Goal: Information Seeking & Learning: Learn about a topic

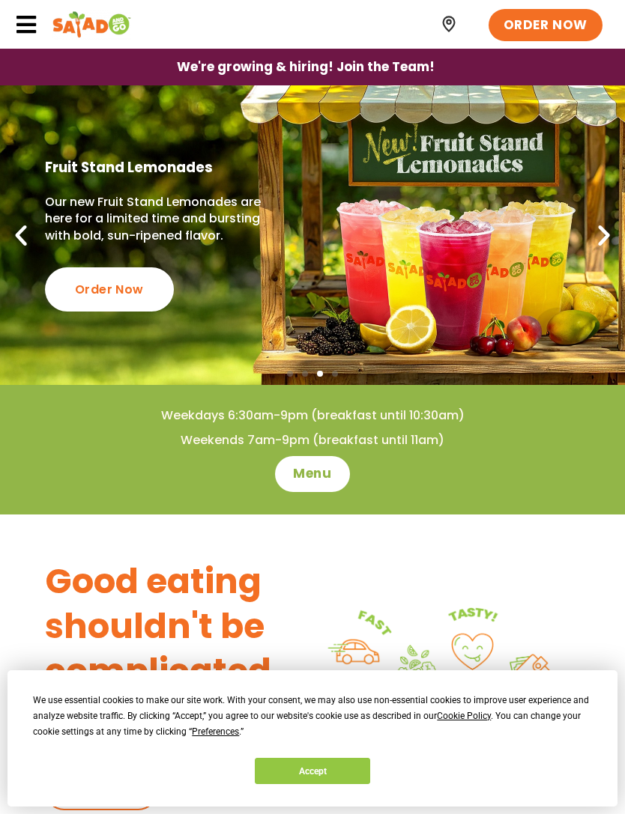
click at [95, 205] on p "Our new Fruit Stand Lemonades are here for a limited time and bursting with bol…" at bounding box center [161, 219] width 232 height 50
click at [22, 17] on icon at bounding box center [26, 24] width 22 height 22
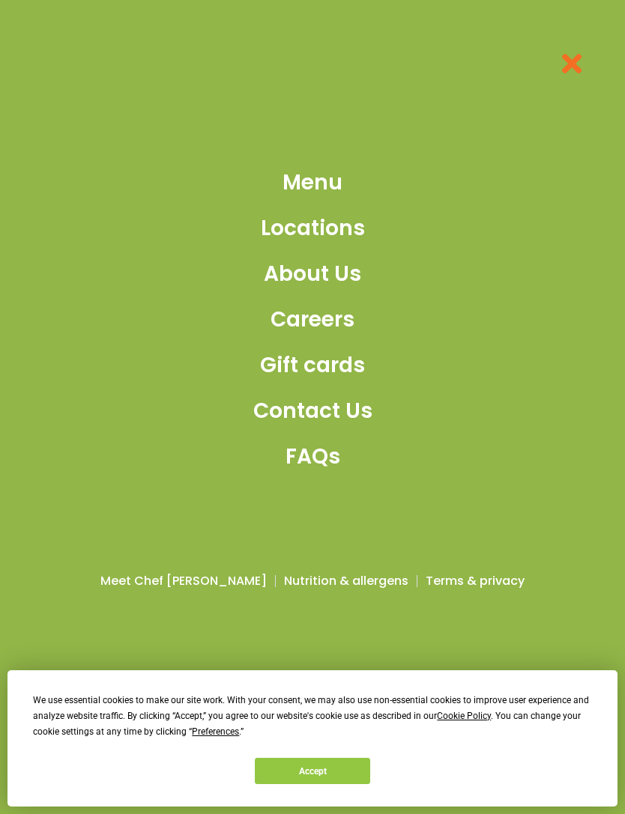
scroll to position [1285, 0]
click at [336, 199] on span "Menu" at bounding box center [312, 182] width 60 height 31
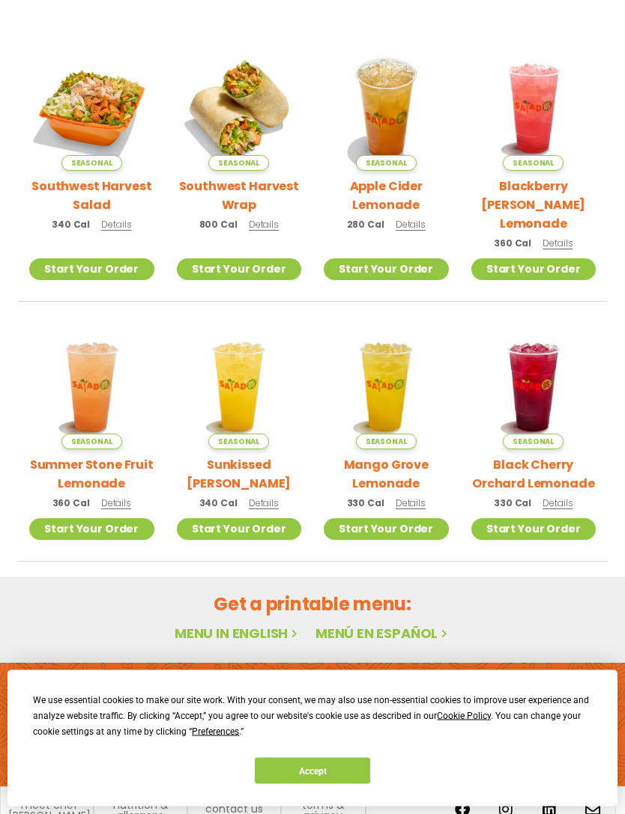
scroll to position [336, 0]
click at [80, 384] on img at bounding box center [91, 387] width 125 height 125
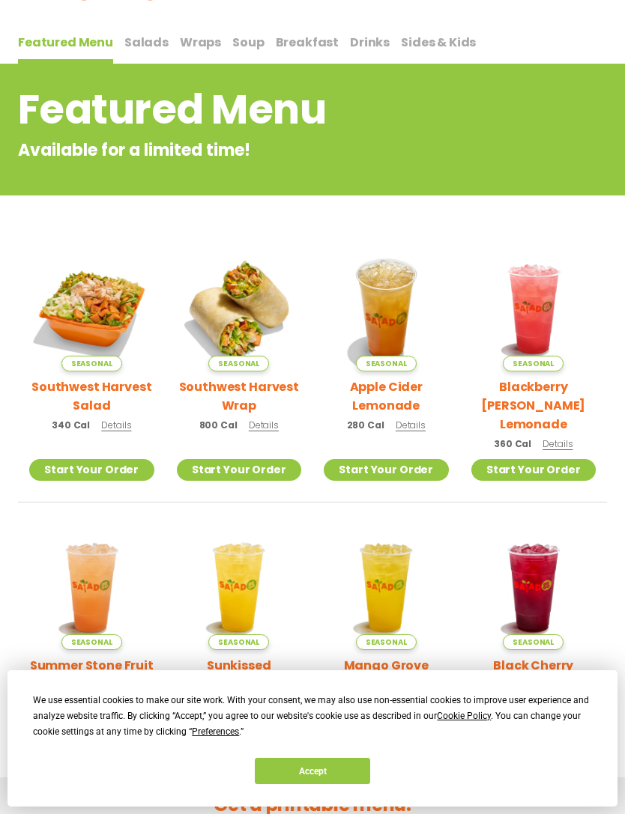
scroll to position [0, 0]
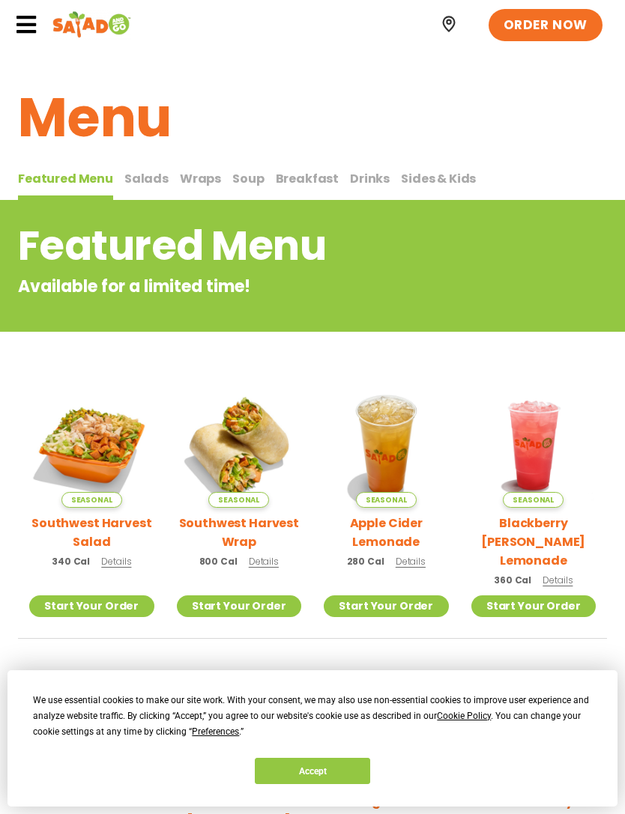
click at [140, 170] on span "Salads" at bounding box center [146, 178] width 44 height 17
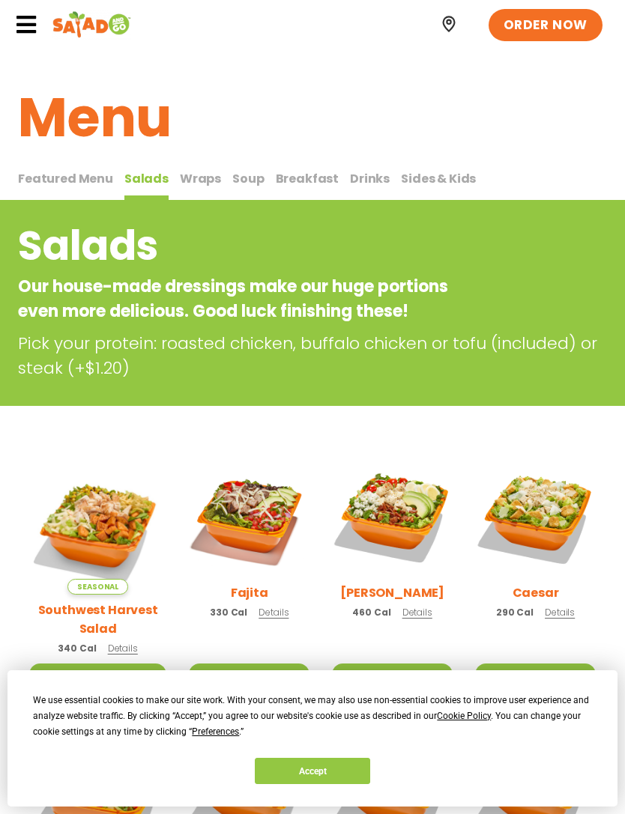
click at [303, 185] on span "Breakfast" at bounding box center [308, 178] width 64 height 17
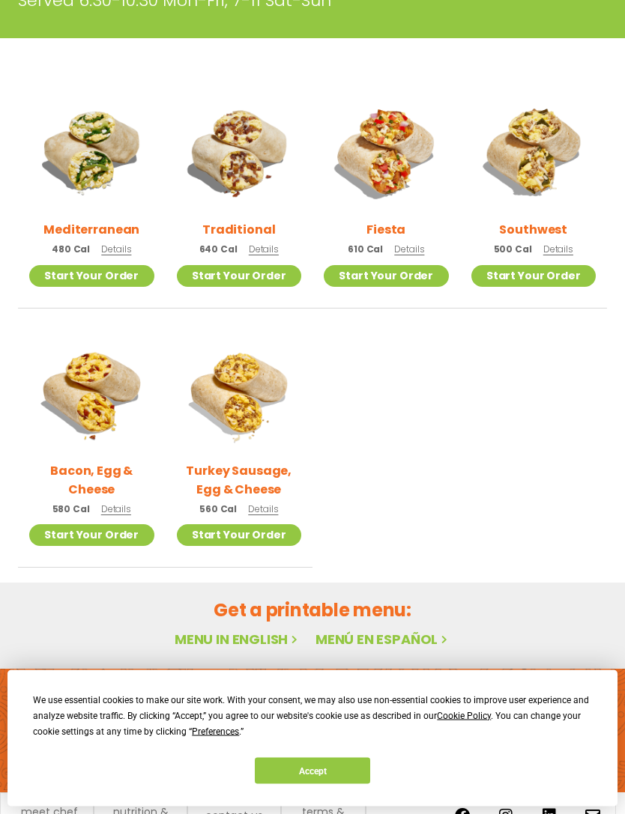
scroll to position [318, 0]
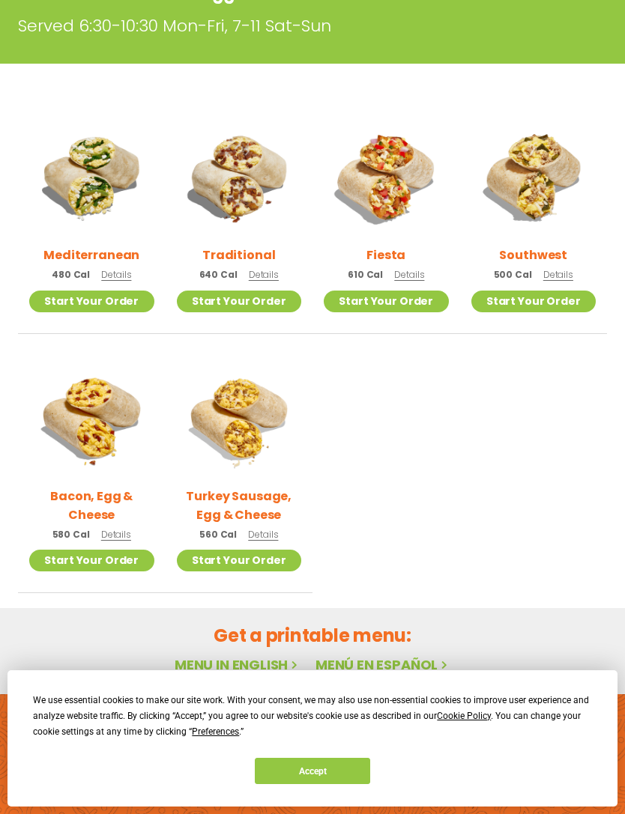
click at [393, 184] on img at bounding box center [386, 177] width 125 height 125
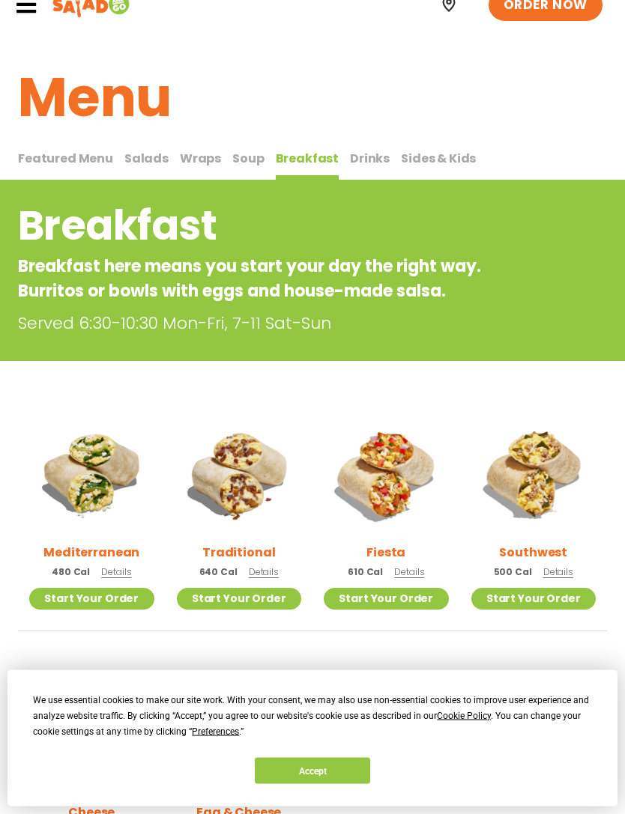
scroll to position [0, 0]
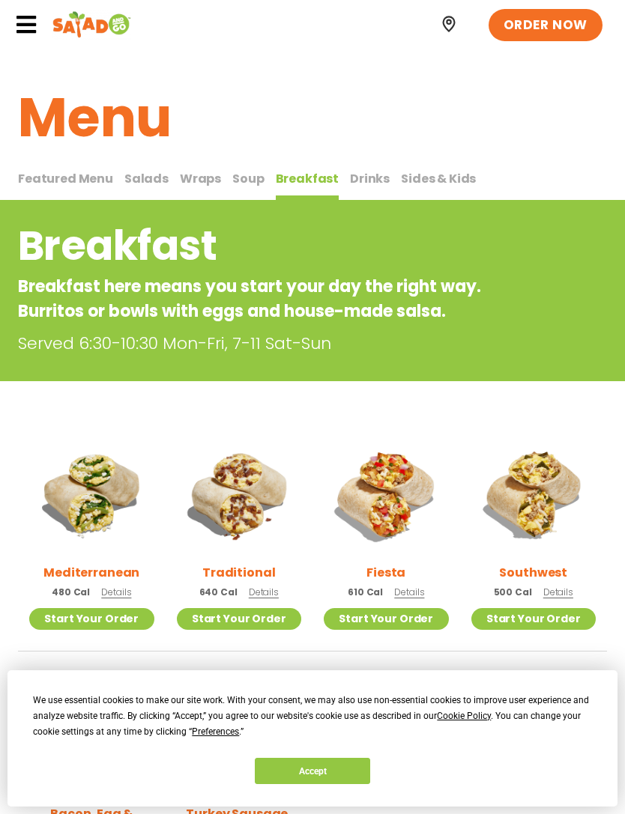
click at [359, 184] on span "Drinks" at bounding box center [370, 178] width 40 height 17
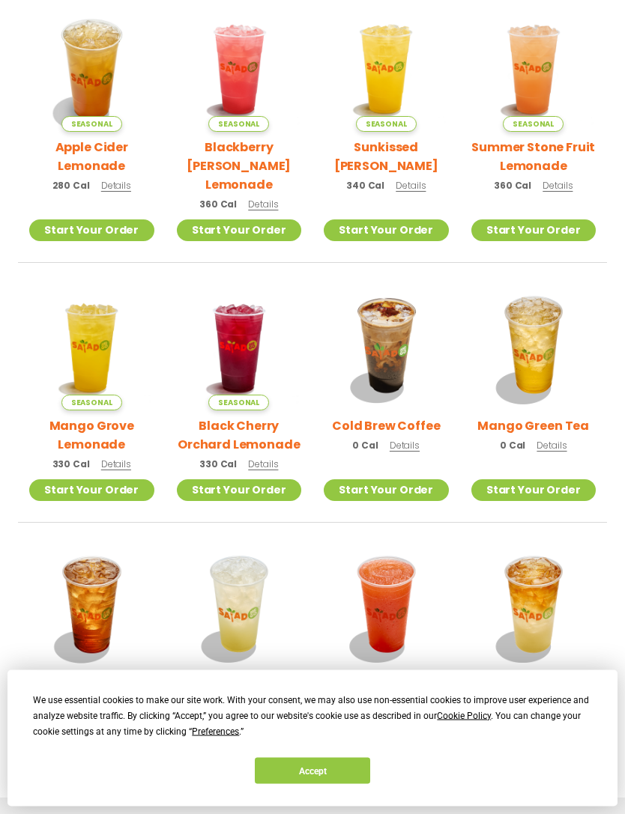
scroll to position [401, 0]
click at [409, 304] on img at bounding box center [386, 347] width 125 height 125
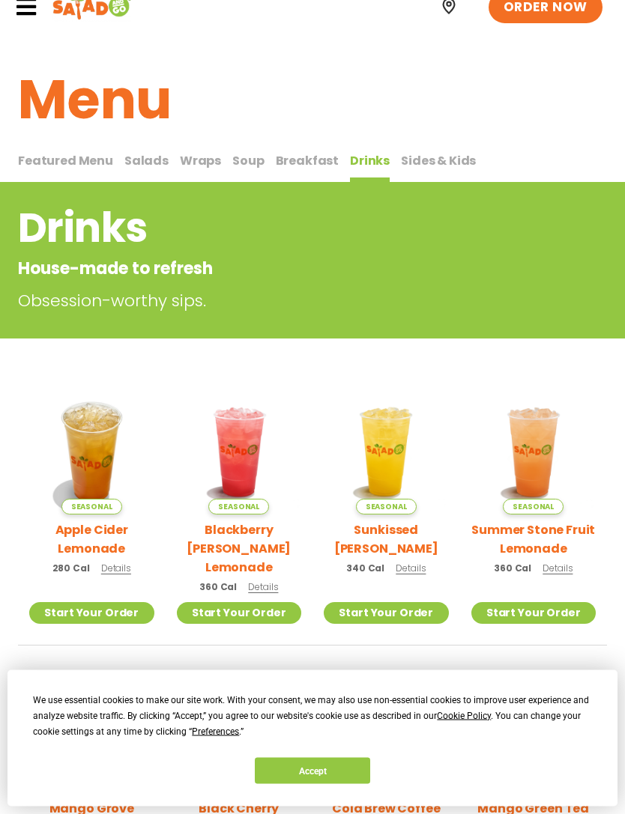
scroll to position [0, 0]
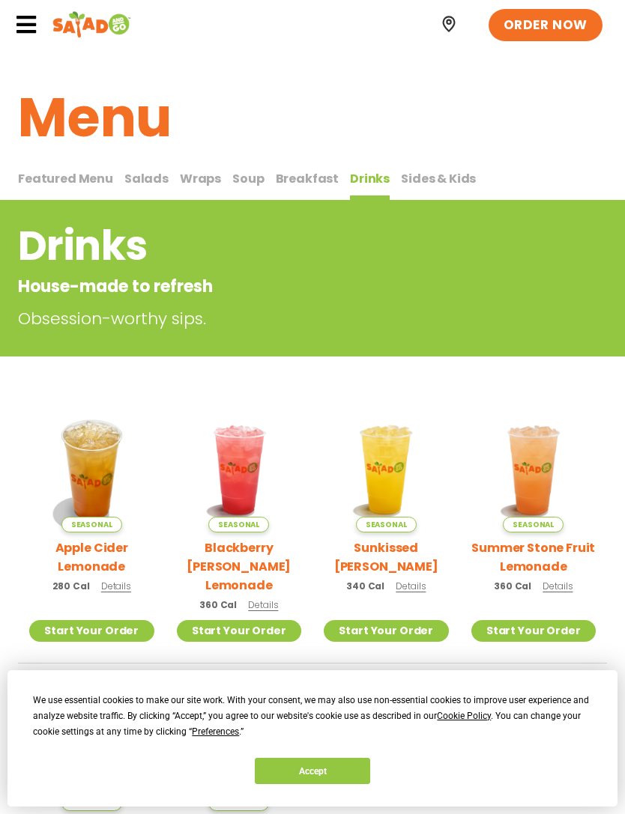
click at [52, 171] on span "Featured Menu" at bounding box center [65, 178] width 95 height 17
